Goal: Transaction & Acquisition: Purchase product/service

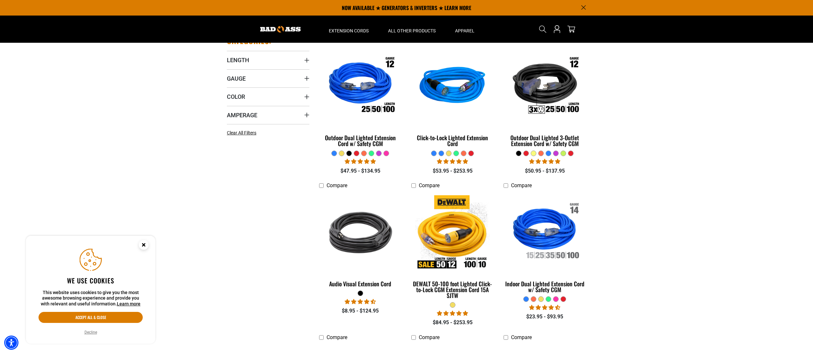
scroll to position [142, 0]
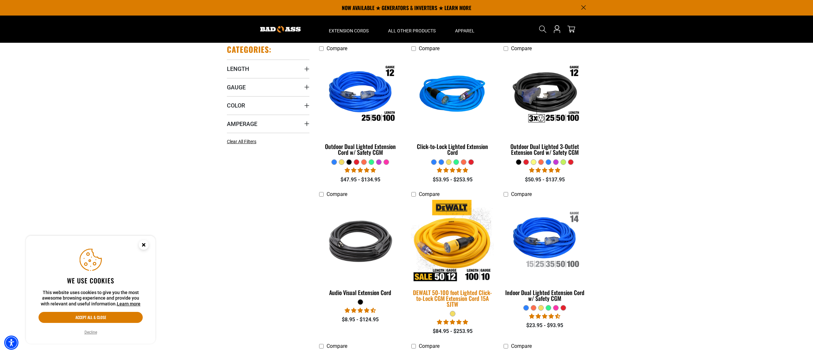
click at [458, 290] on div "DEWALT 50-100 foot Lighted Click-to-Lock CGM Extension Cord 15A SJTW" at bounding box center [452, 297] width 82 height 17
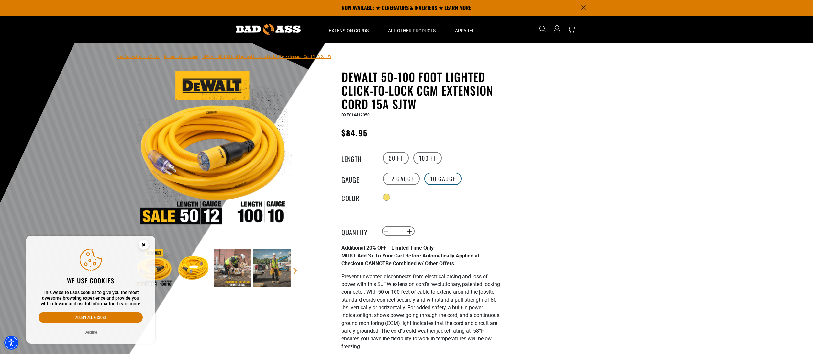
click at [448, 179] on label "10 Gauge" at bounding box center [442, 178] width 37 height 12
click at [146, 243] on circle "Close this option" at bounding box center [144, 245] width 10 height 10
